Goal: Task Accomplishment & Management: Manage account settings

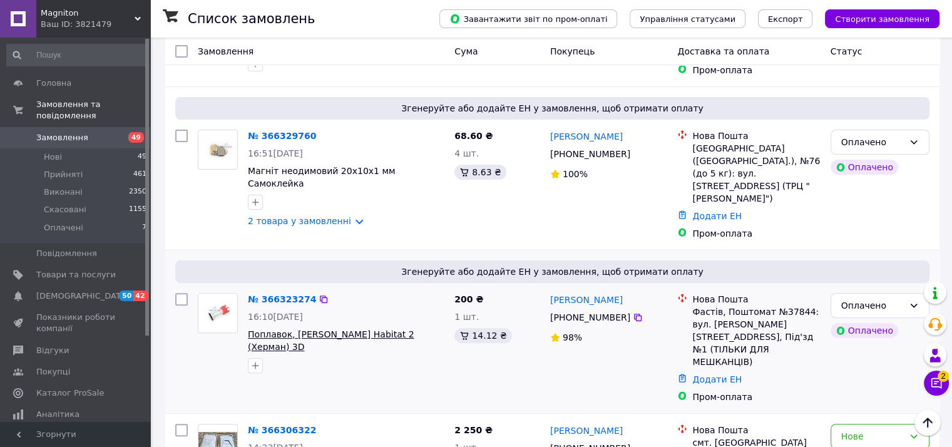
scroll to position [438, 0]
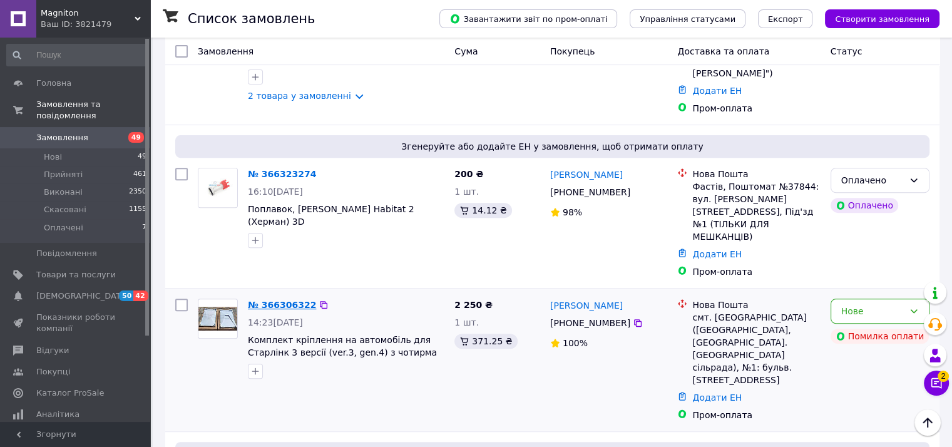
click at [277, 300] on link "№ 366306322" at bounding box center [282, 305] width 68 height 10
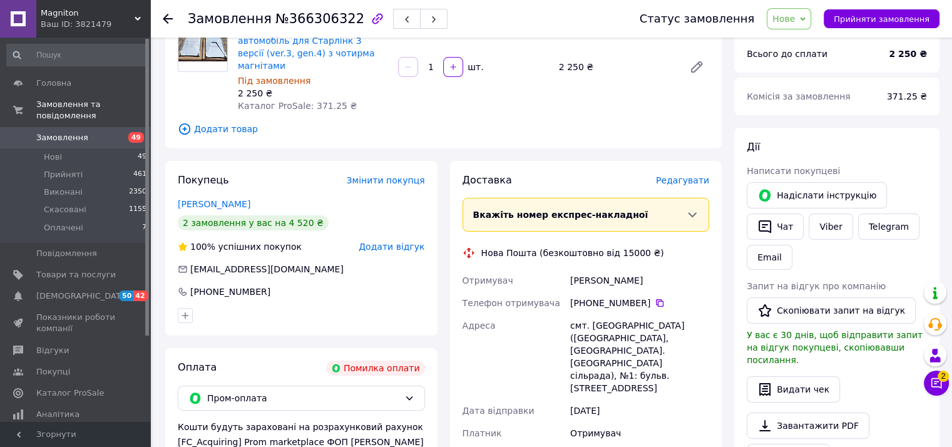
scroll to position [125, 0]
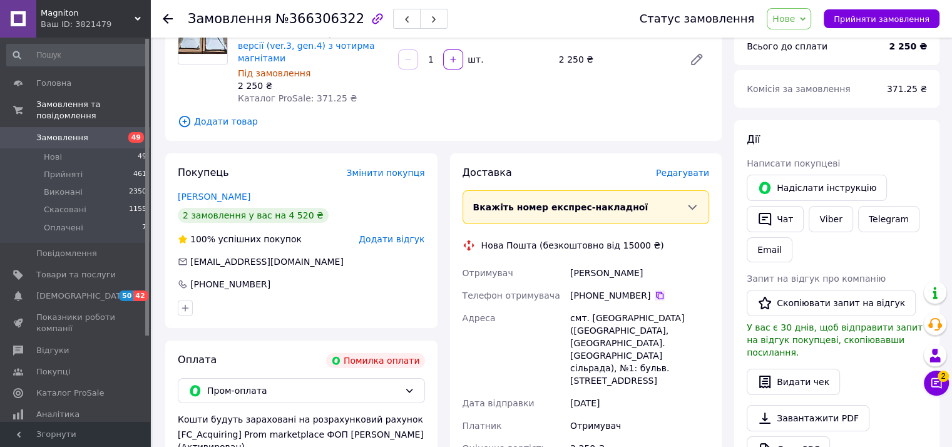
click at [656, 292] on icon at bounding box center [660, 296] width 8 height 8
click at [766, 214] on icon "button" at bounding box center [765, 219] width 15 height 15
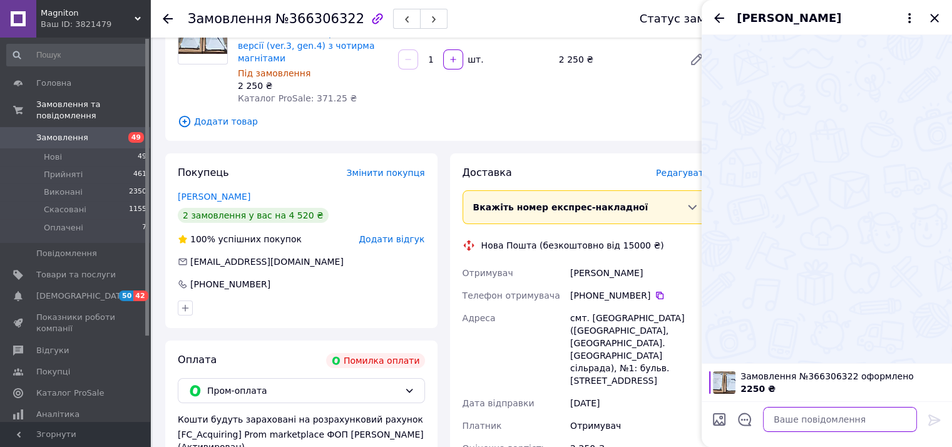
click at [786, 415] on textarea at bounding box center [840, 419] width 154 height 25
paste textarea "Найменування отримувача [PERSON_NAME] [PERSON_NAME] В. ФОП Код отримувача 29866…"
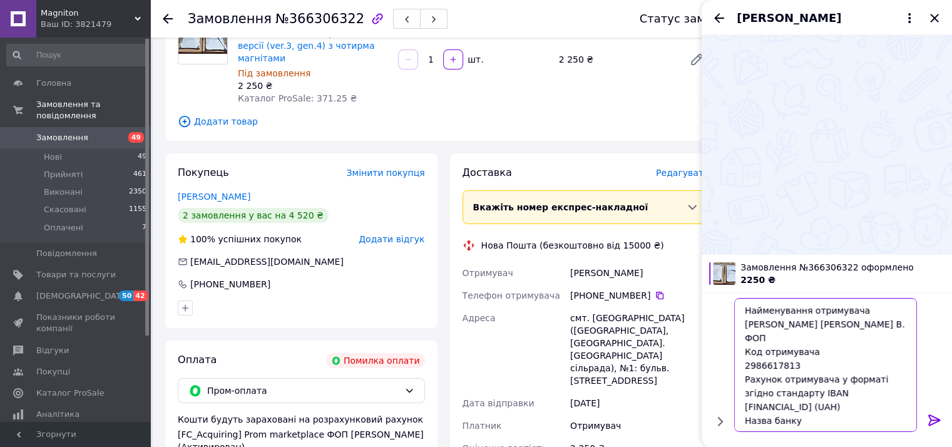
scroll to position [36, 0]
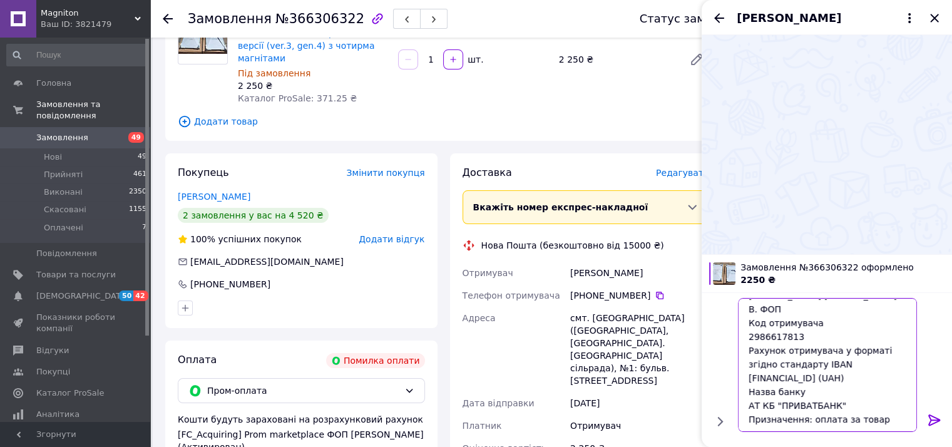
drag, startPoint x: 877, startPoint y: 412, endPoint x: 870, endPoint y: 411, distance: 6.9
click at [877, 411] on textarea "Найменування отримувача [PERSON_NAME] [PERSON_NAME] В. ФОП Код отримувача 29866…" at bounding box center [827, 365] width 179 height 134
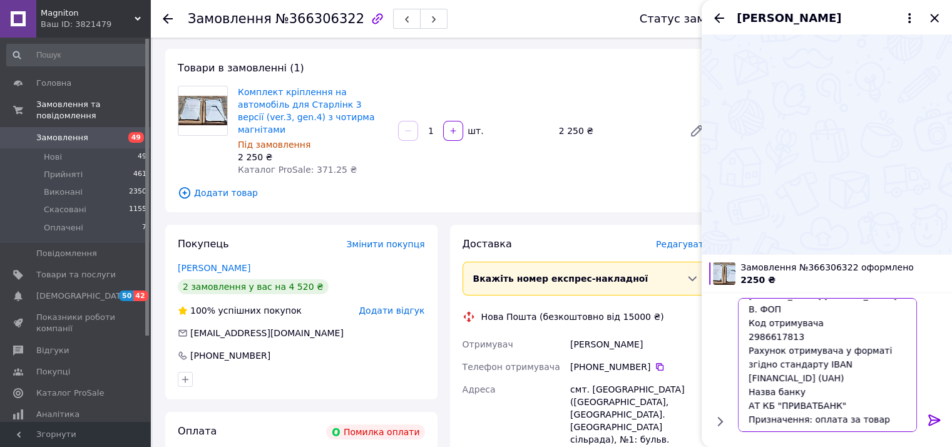
scroll to position [0, 0]
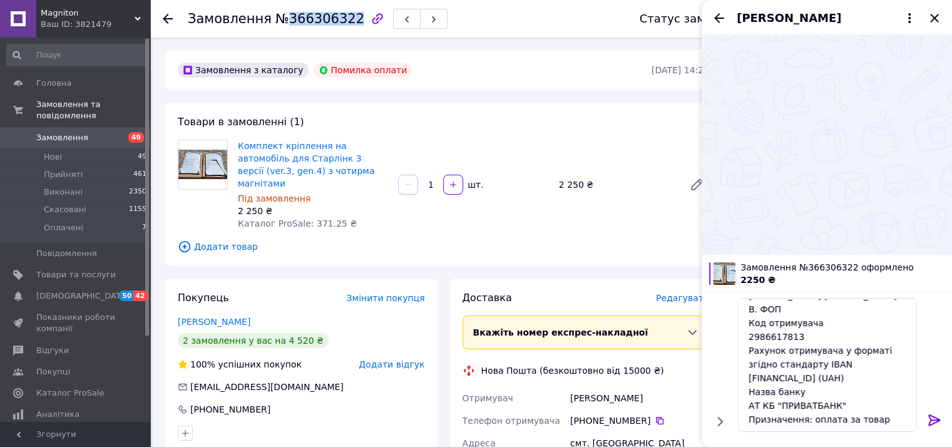
drag, startPoint x: 280, startPoint y: 19, endPoint x: 340, endPoint y: 21, distance: 60.1
click at [340, 21] on span "№366306322" at bounding box center [319, 18] width 89 height 15
copy span "366306322"
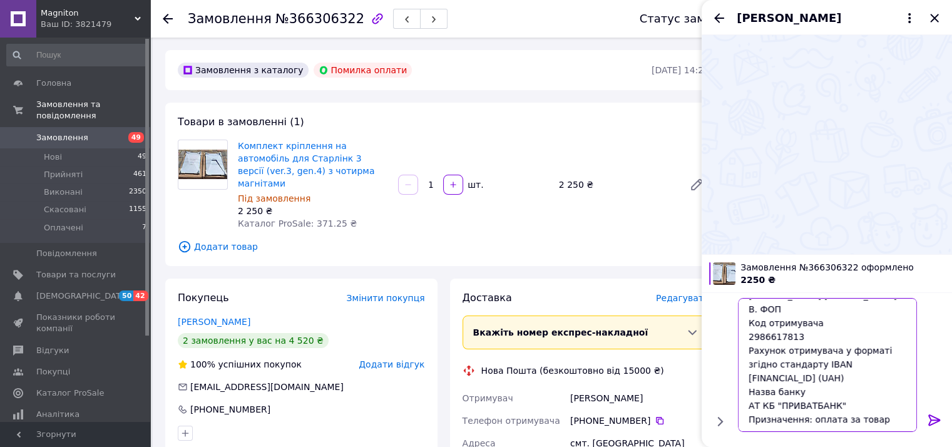
click at [882, 413] on textarea "Найменування отримувача [PERSON_NAME] [PERSON_NAME] В. ФОП Код отримувача 29866…" at bounding box center [827, 365] width 179 height 134
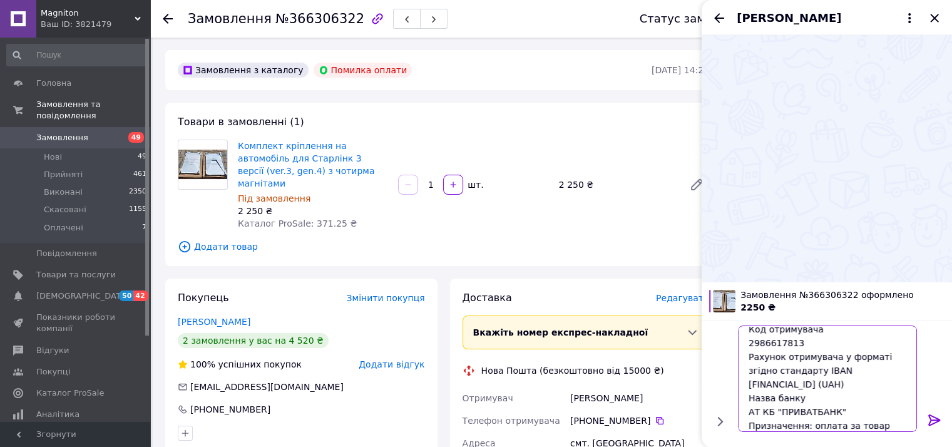
paste textarea "366306322"
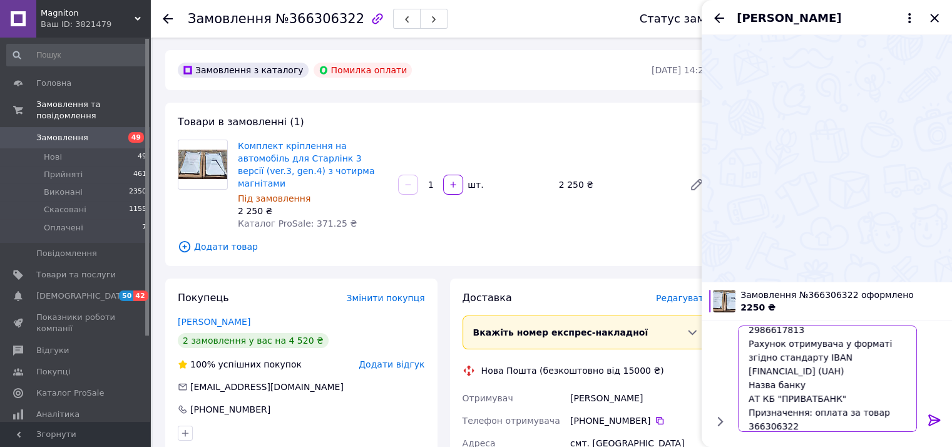
type textarea "Найменування отримувача [PERSON_NAME] [PERSON_NAME] В. ФОП Код отримувача 29866…"
click at [935, 422] on icon at bounding box center [935, 419] width 12 height 11
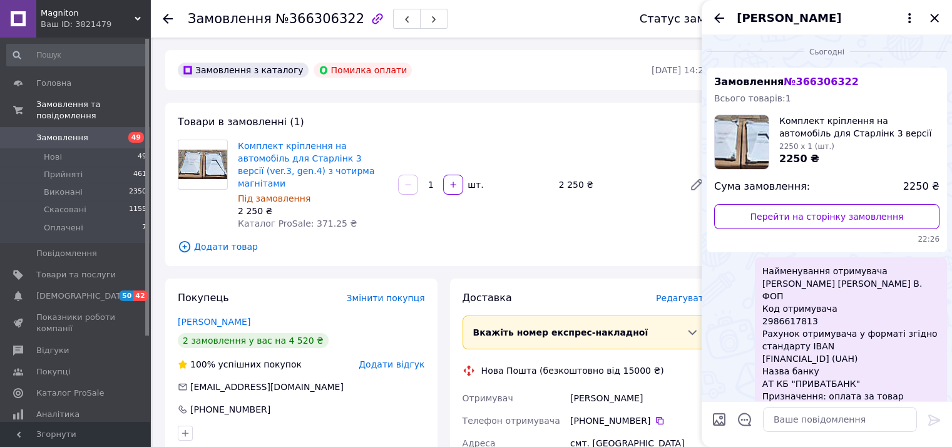
scroll to position [0, 0]
